Goal: Navigation & Orientation: Find specific page/section

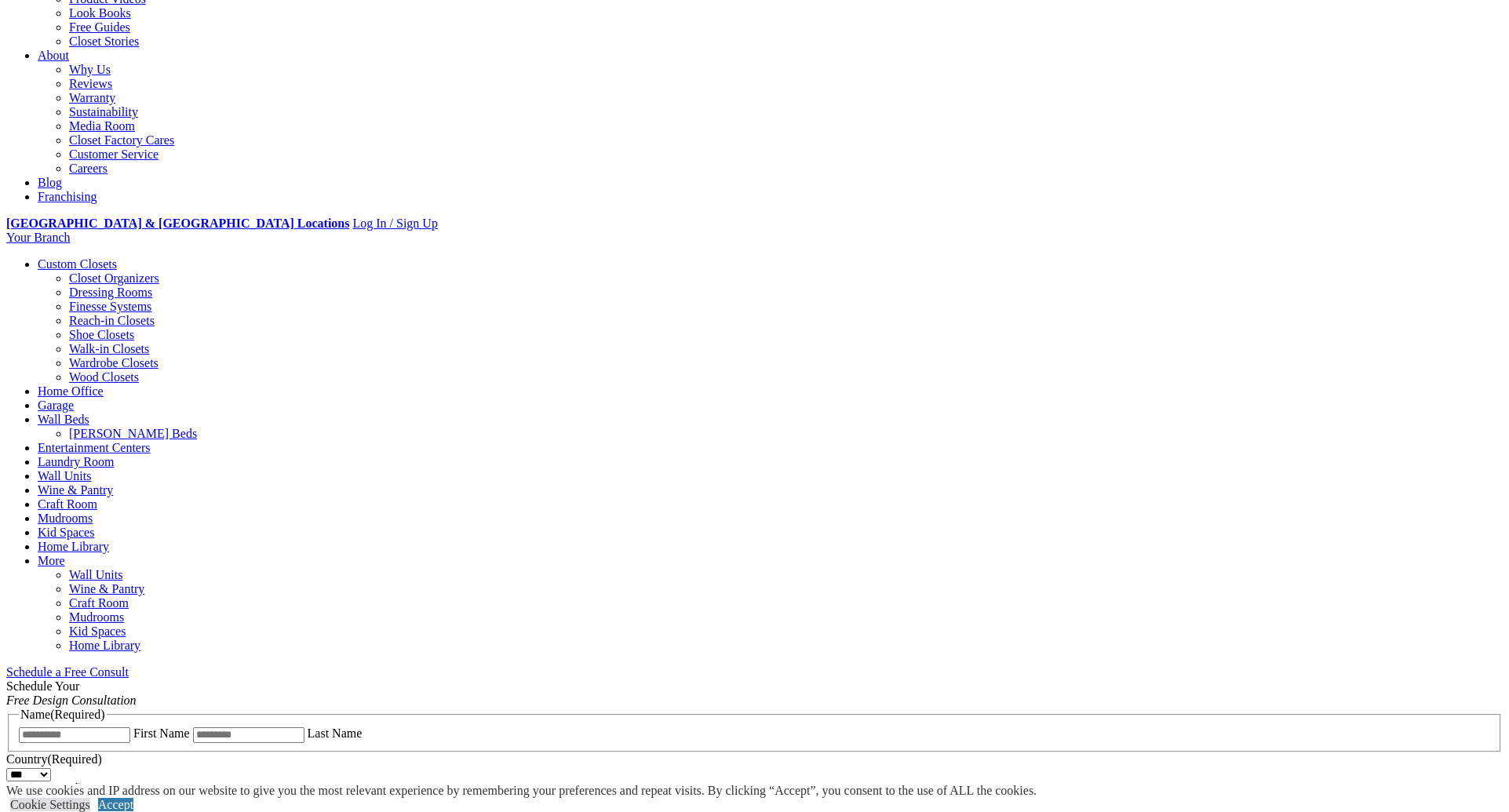
scroll to position [396, 0]
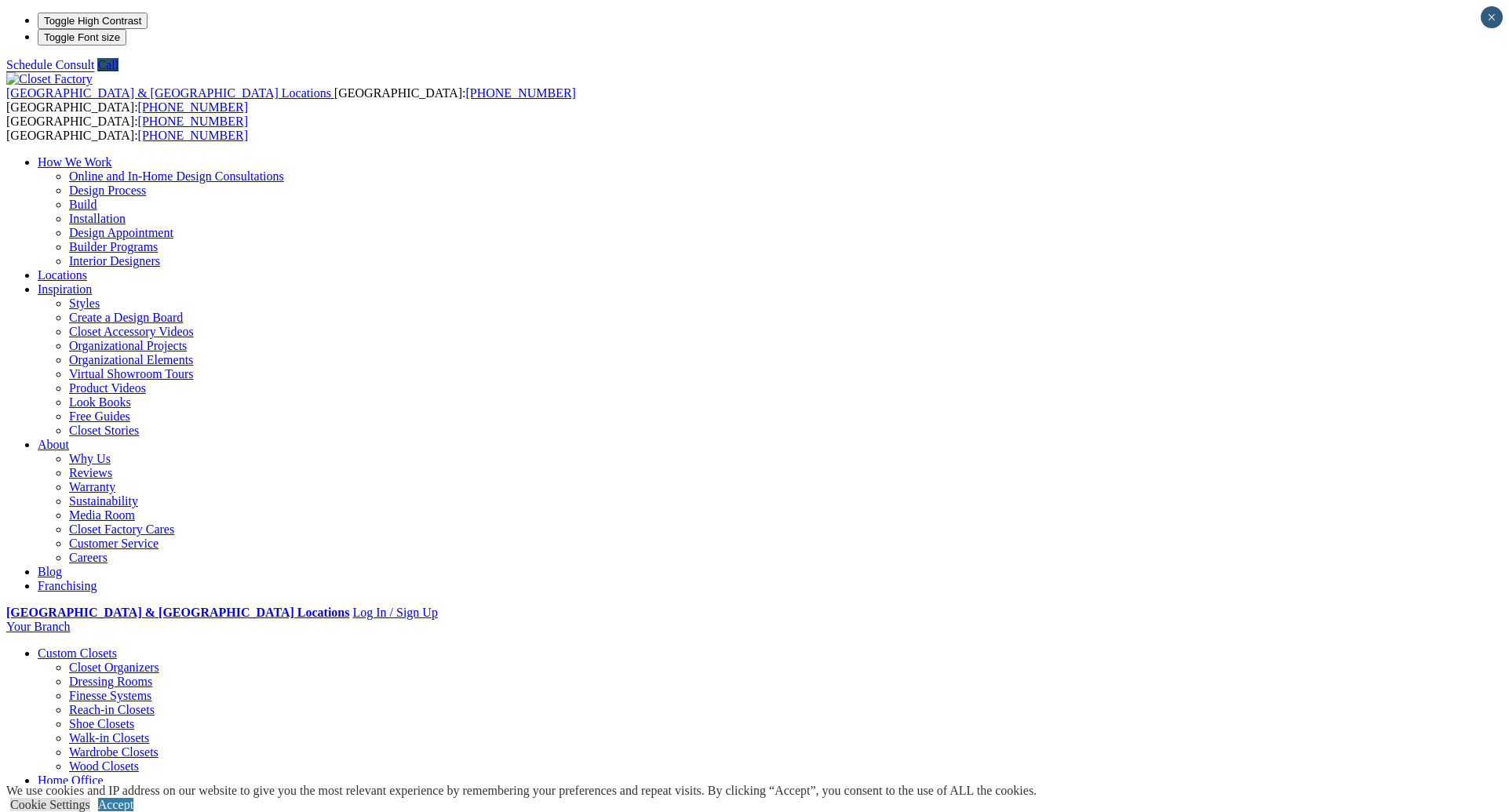
scroll to position [0, 0]
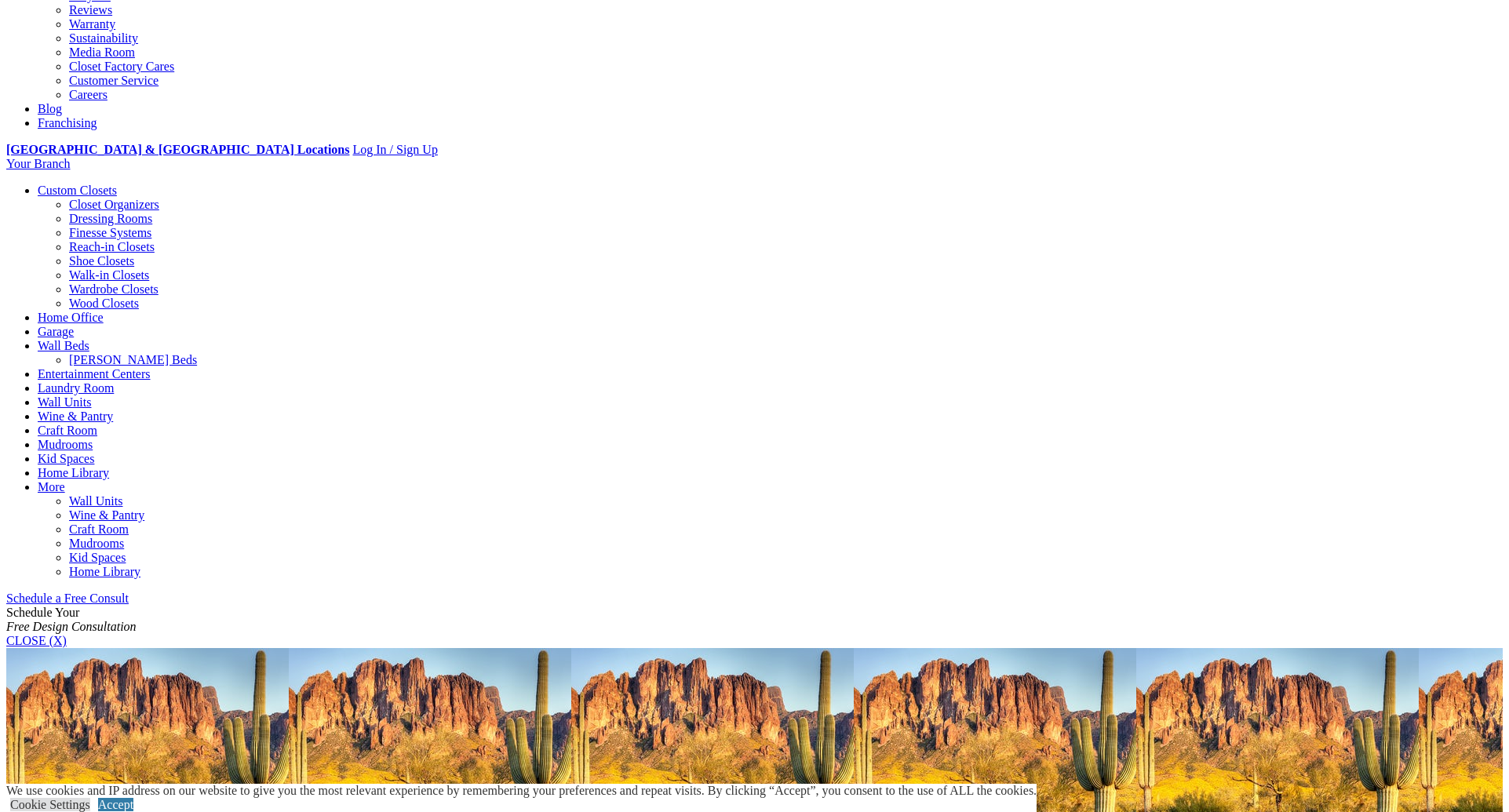
scroll to position [466, 0]
